Goal: Task Accomplishment & Management: Complete application form

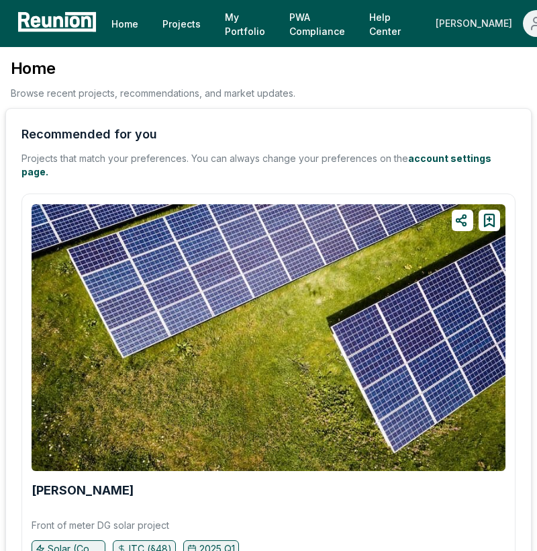
click at [455, 27] on div "[PERSON_NAME]" at bounding box center [477, 23] width 82 height 27
click at [489, 67] on p "Admin Portal" at bounding box center [516, 72] width 55 height 16
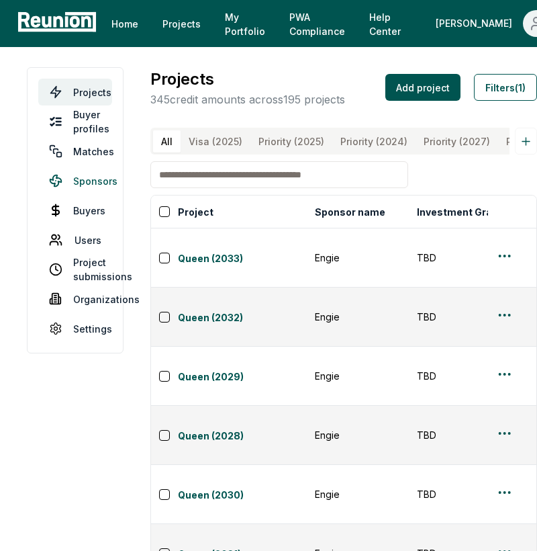
click at [104, 177] on link "Sponsors" at bounding box center [75, 180] width 74 height 27
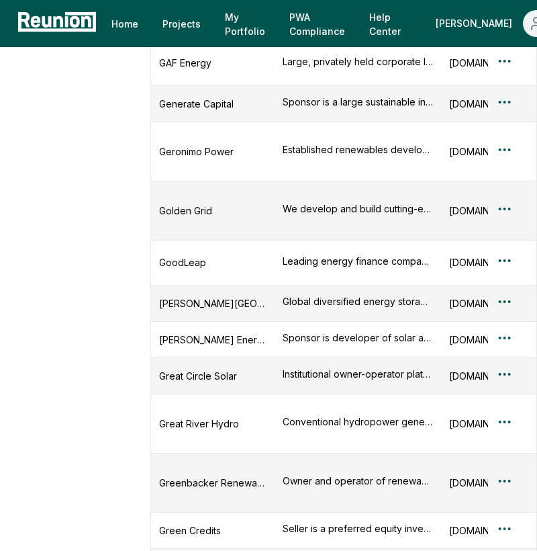
scroll to position [5319, 0]
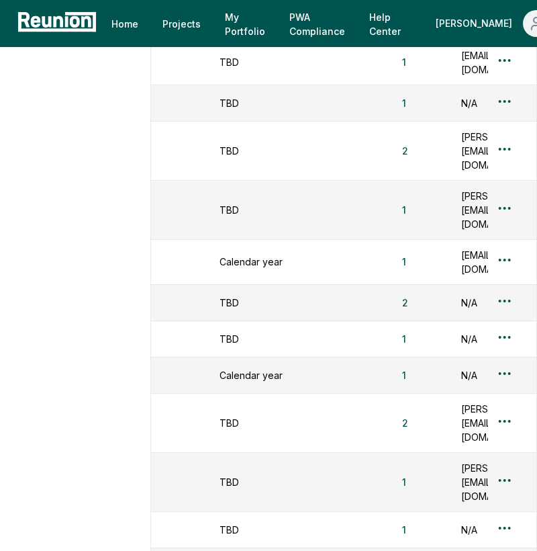
scroll to position [0, 440]
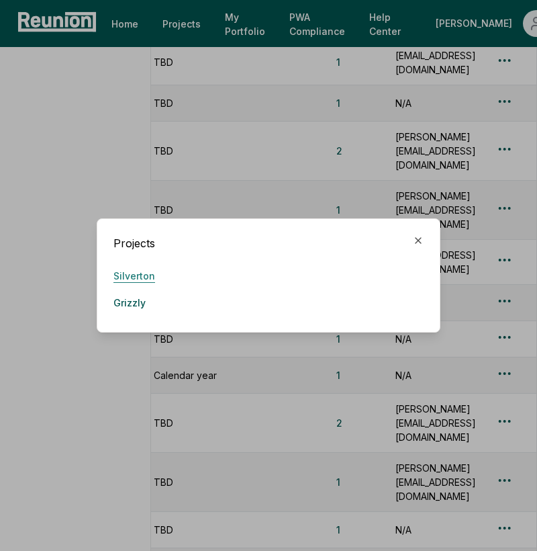
click at [148, 278] on link "Silverton" at bounding box center [134, 275] width 42 height 27
click at [415, 240] on icon "button" at bounding box center [418, 240] width 11 height 11
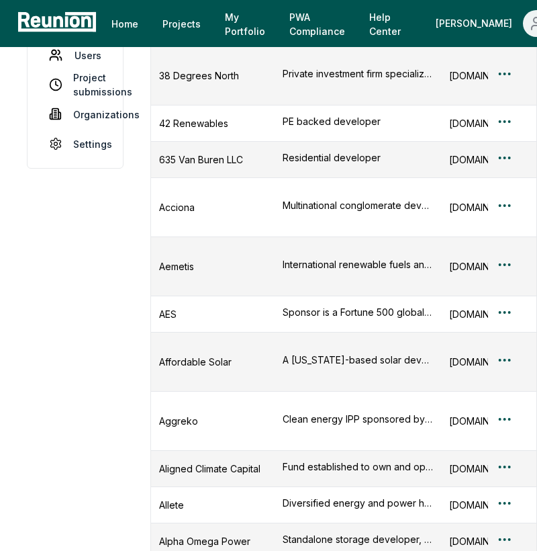
scroll to position [0, 0]
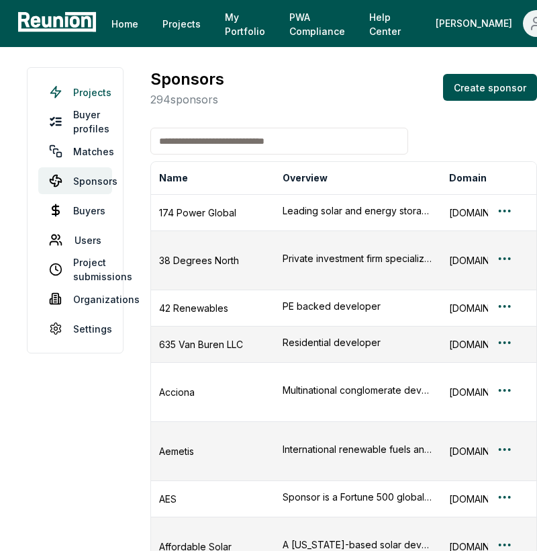
click at [89, 99] on link "Projects" at bounding box center [75, 92] width 74 height 27
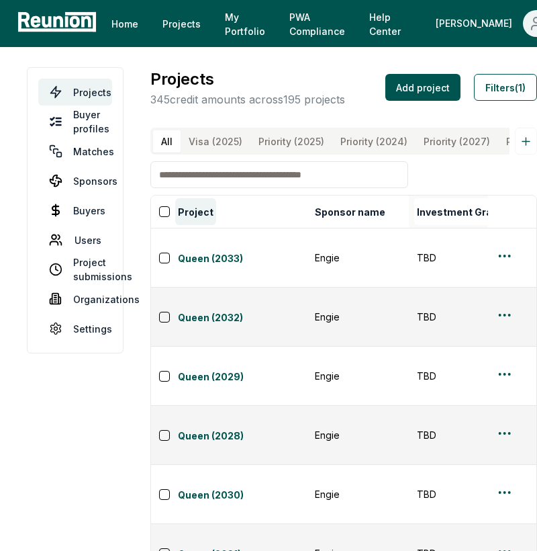
click at [189, 203] on button "Project" at bounding box center [195, 211] width 41 height 27
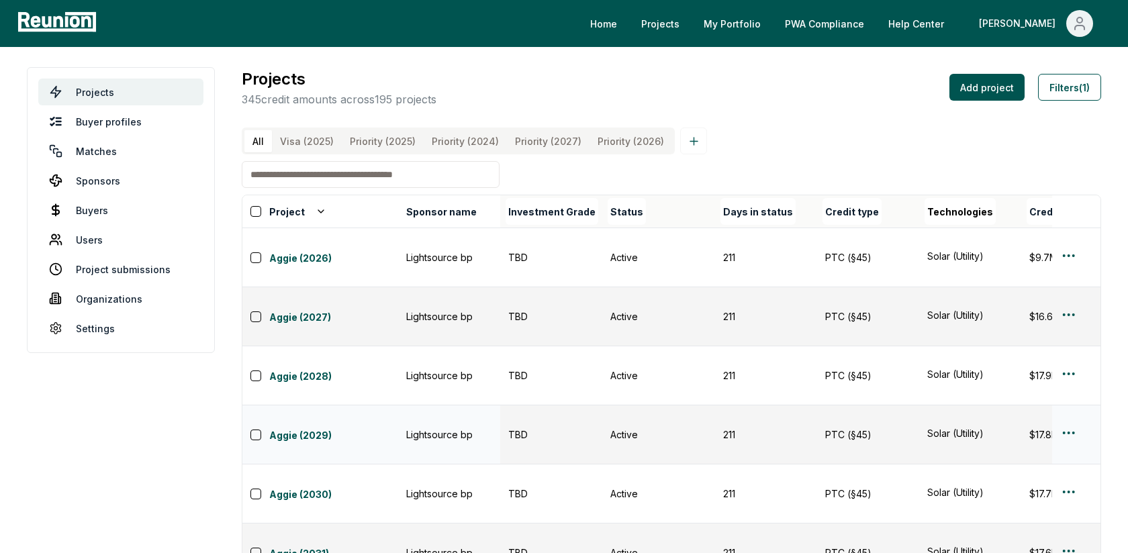
scroll to position [94, 0]
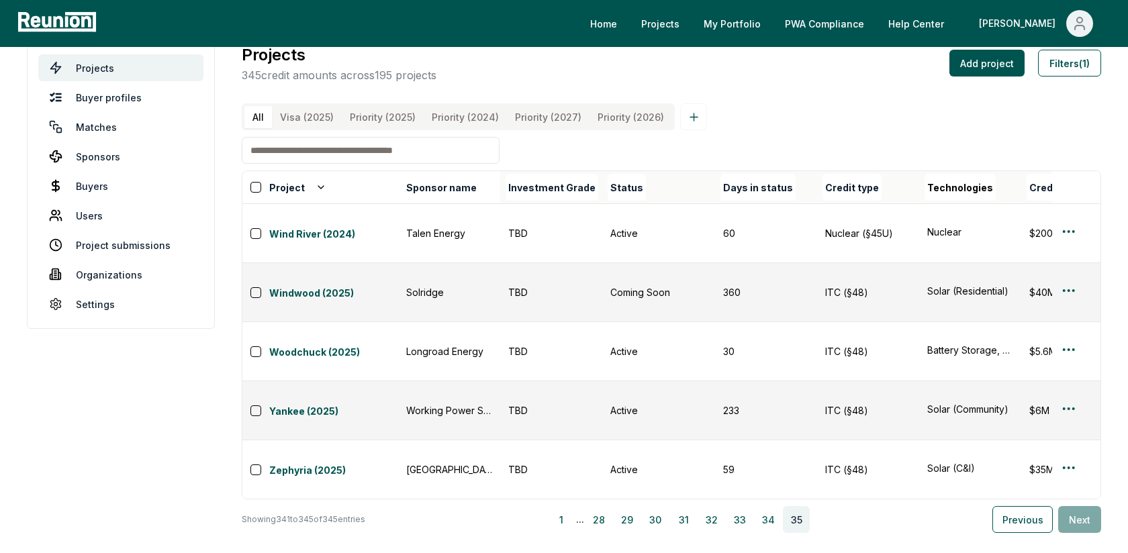
scroll to position [0, 0]
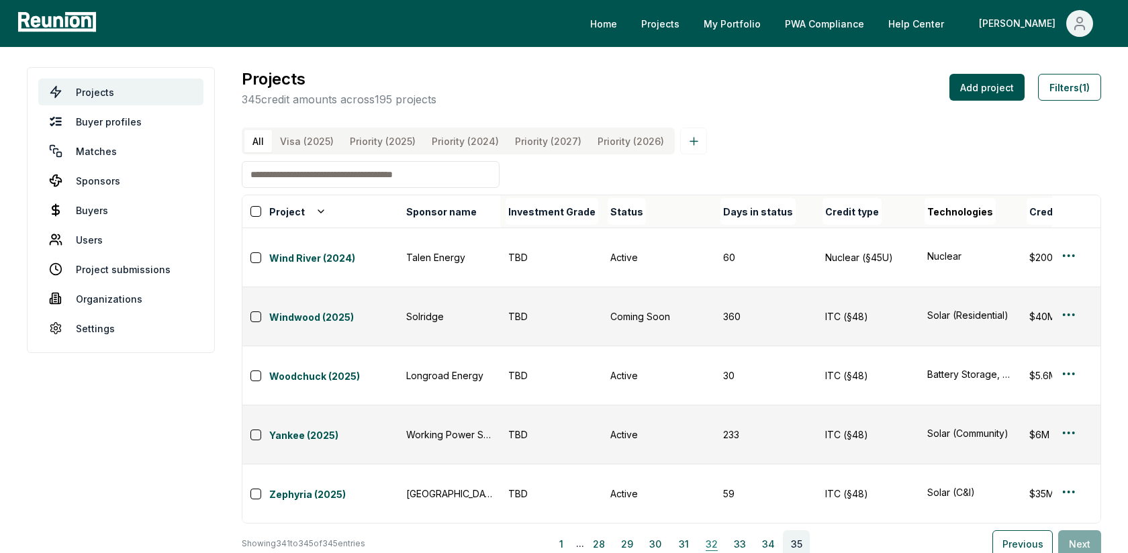
click at [536, 530] on button "32" at bounding box center [711, 543] width 27 height 27
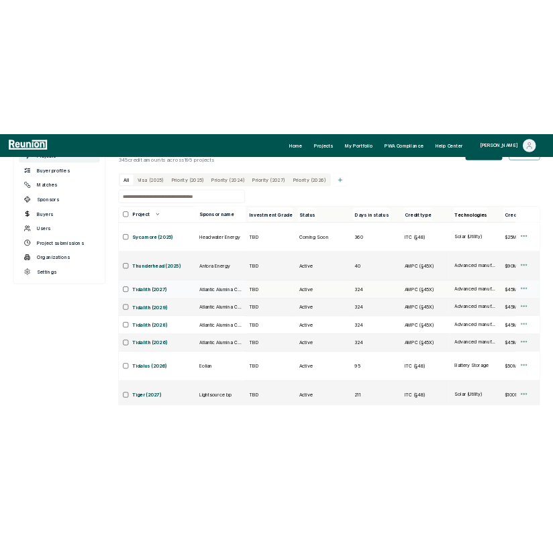
scroll to position [94, 0]
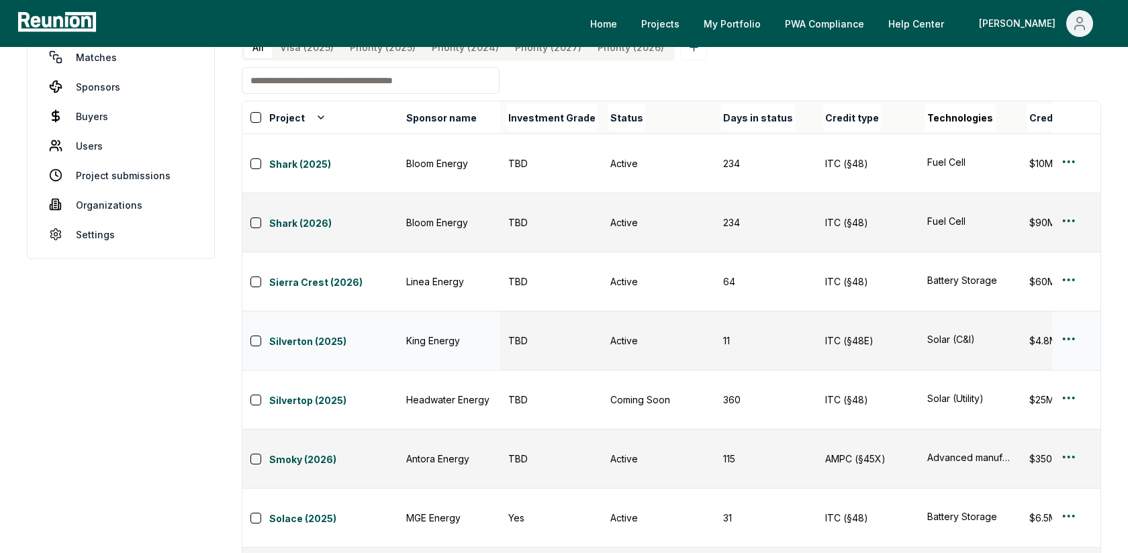
click at [536, 261] on html "Please visit us on your desktop We're working on making our marketplace mobile-…" at bounding box center [564, 342] width 1128 height 873
click at [536, 309] on div "Edit" at bounding box center [1053, 313] width 128 height 22
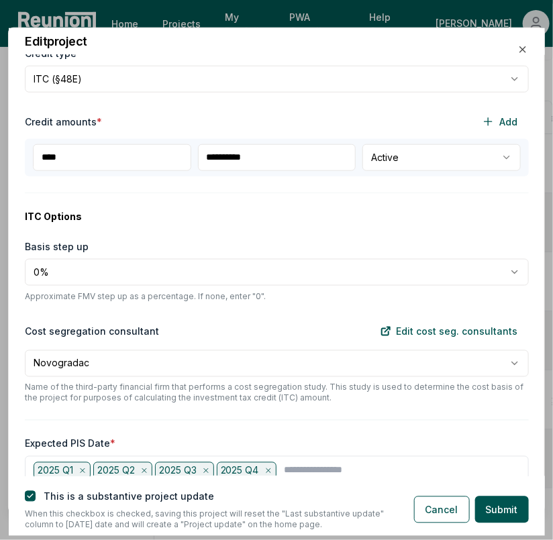
scroll to position [363, 0]
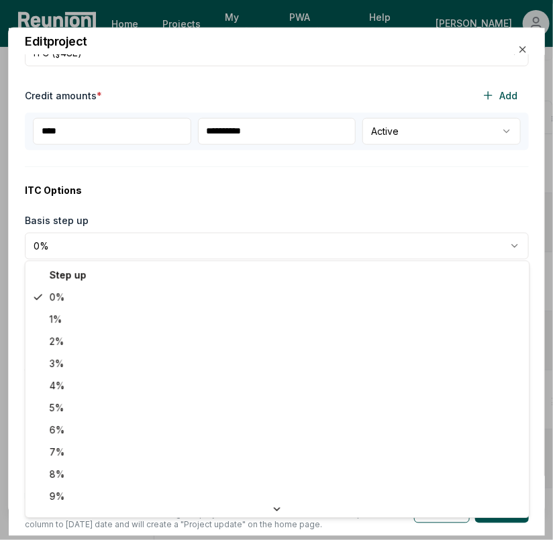
click at [152, 242] on body "Please visit us on your desktop We're working on making our marketplace mobile-…" at bounding box center [276, 342] width 553 height 873
select select "*"
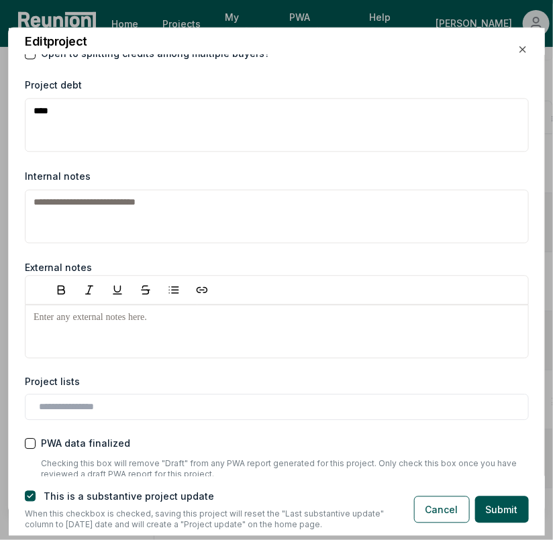
scroll to position [2033, 0]
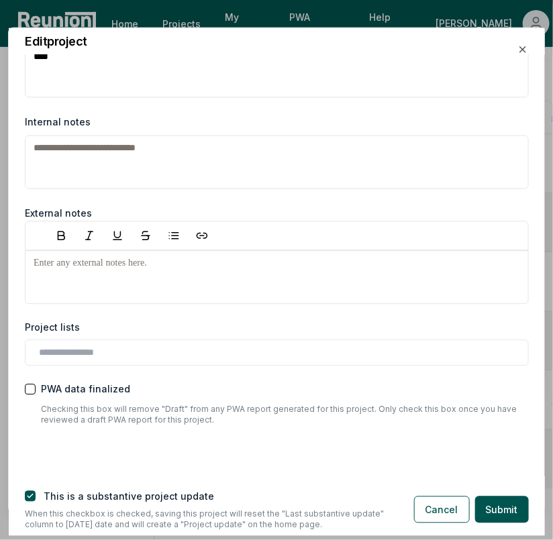
click at [238, 166] on textarea "Internal notes" at bounding box center [277, 163] width 504 height 54
type textarea "*"
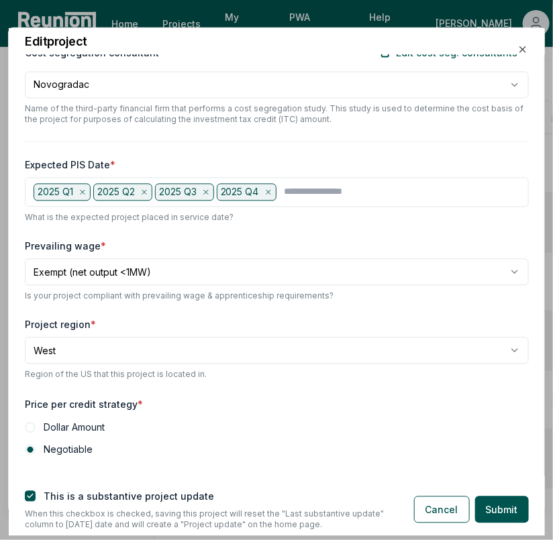
scroll to position [0, 0]
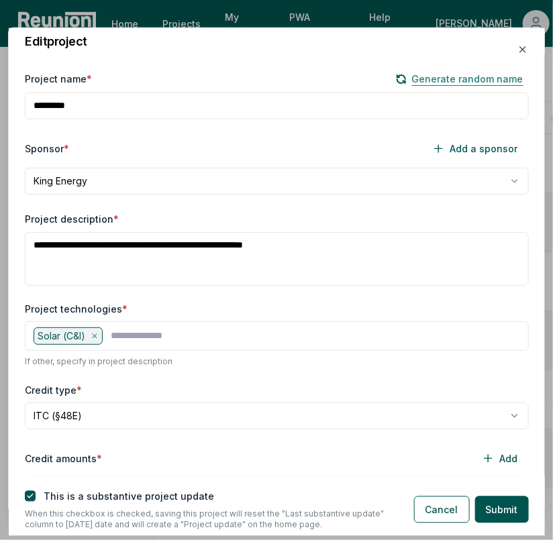
type textarea "**********"
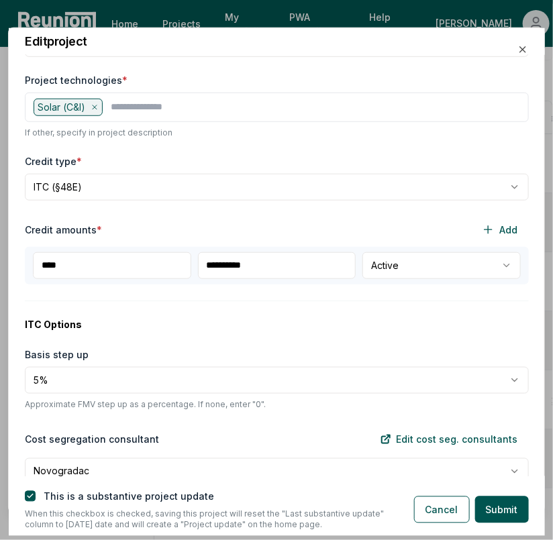
scroll to position [252, 0]
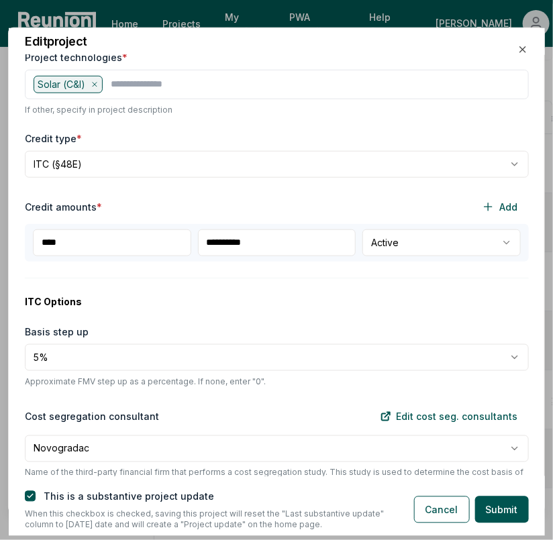
click at [236, 244] on input "**********" at bounding box center [277, 243] width 158 height 27
click at [258, 241] on input "**********" at bounding box center [277, 243] width 158 height 27
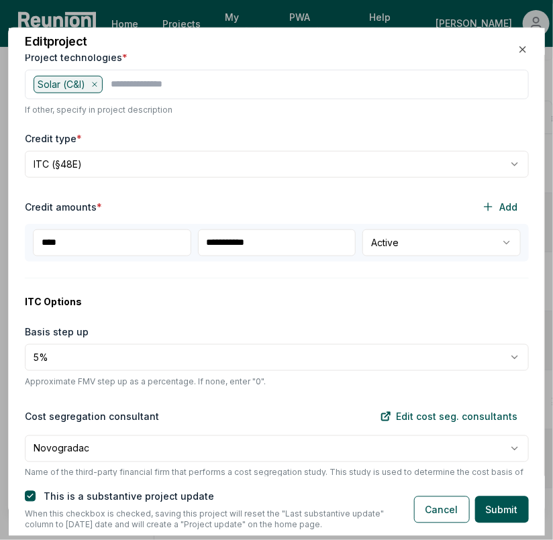
click at [258, 241] on input "**********" at bounding box center [277, 243] width 158 height 27
type input "**********"
click at [271, 283] on div "**********" at bounding box center [277, 266] width 536 height 422
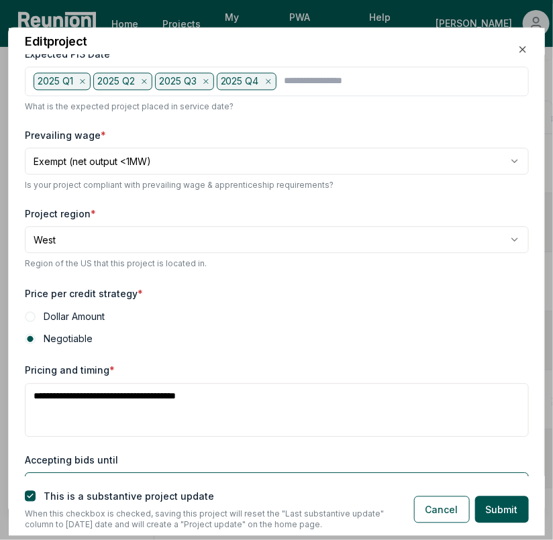
scroll to position [0, 0]
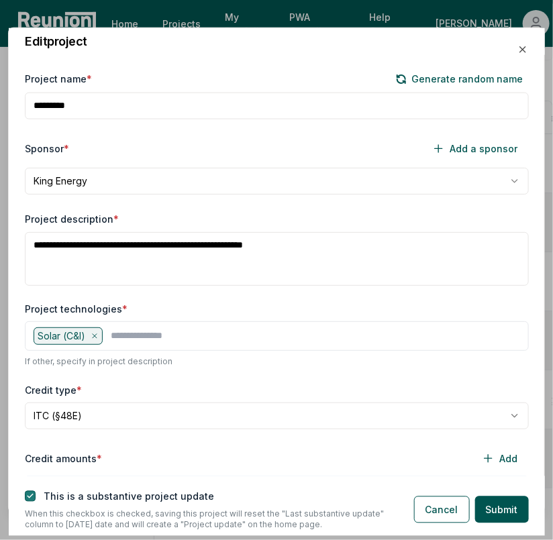
click at [32, 492] on button "button" at bounding box center [30, 496] width 11 height 11
click at [523, 508] on button "Submit" at bounding box center [502, 510] width 54 height 27
